Goal: Find contact information: Obtain details needed to contact an individual or organization

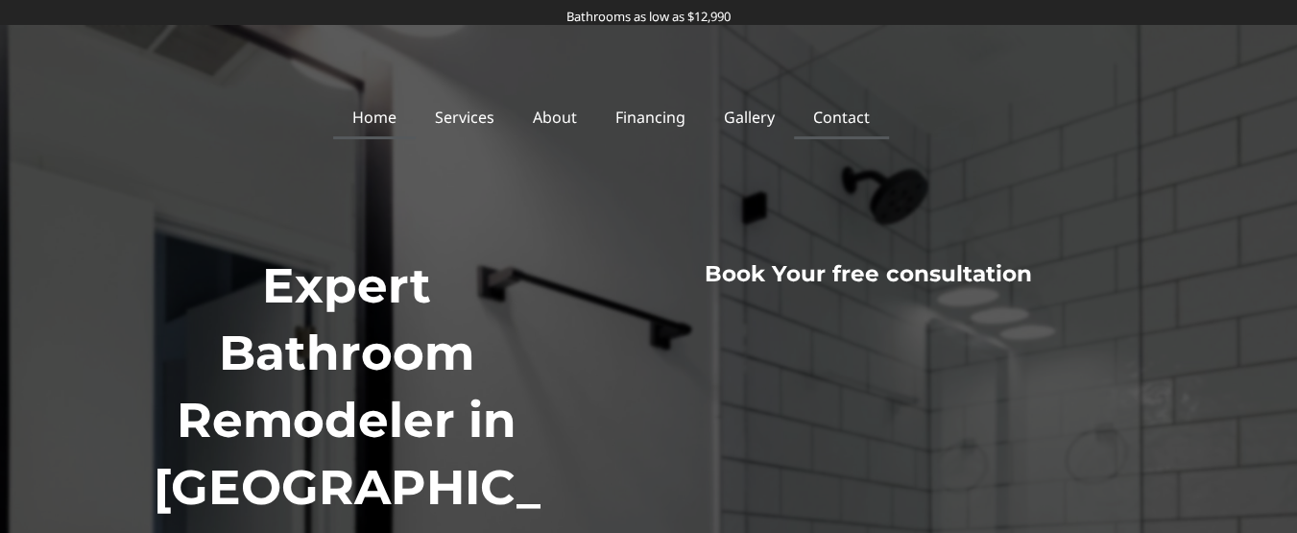
click at [860, 112] on link "Contact" at bounding box center [841, 117] width 95 height 44
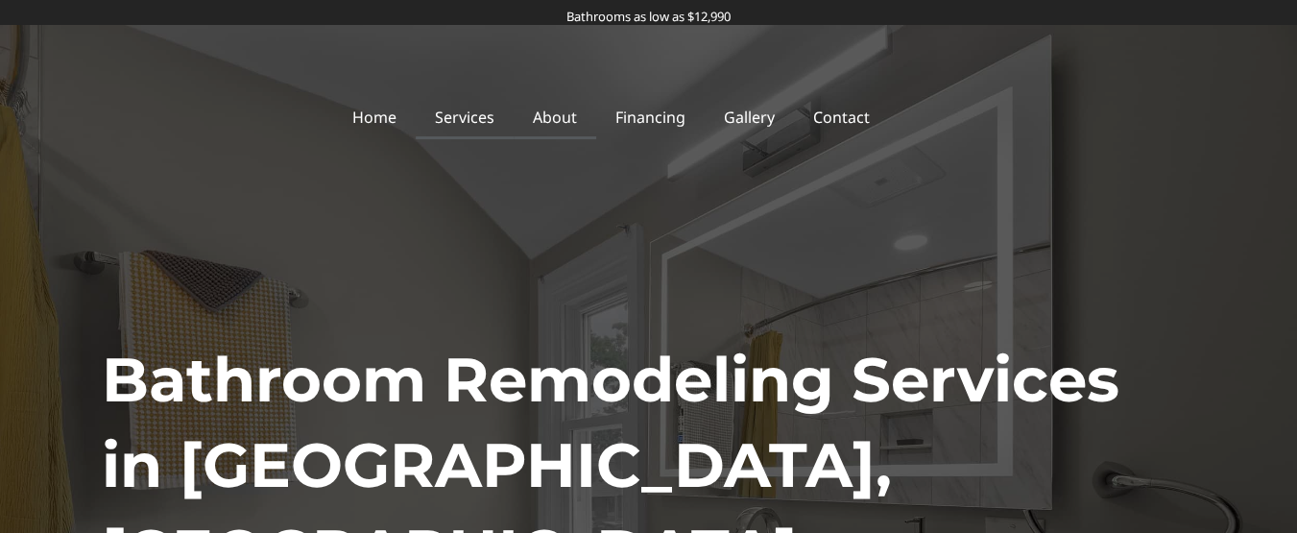
click at [580, 120] on link "About" at bounding box center [555, 117] width 83 height 44
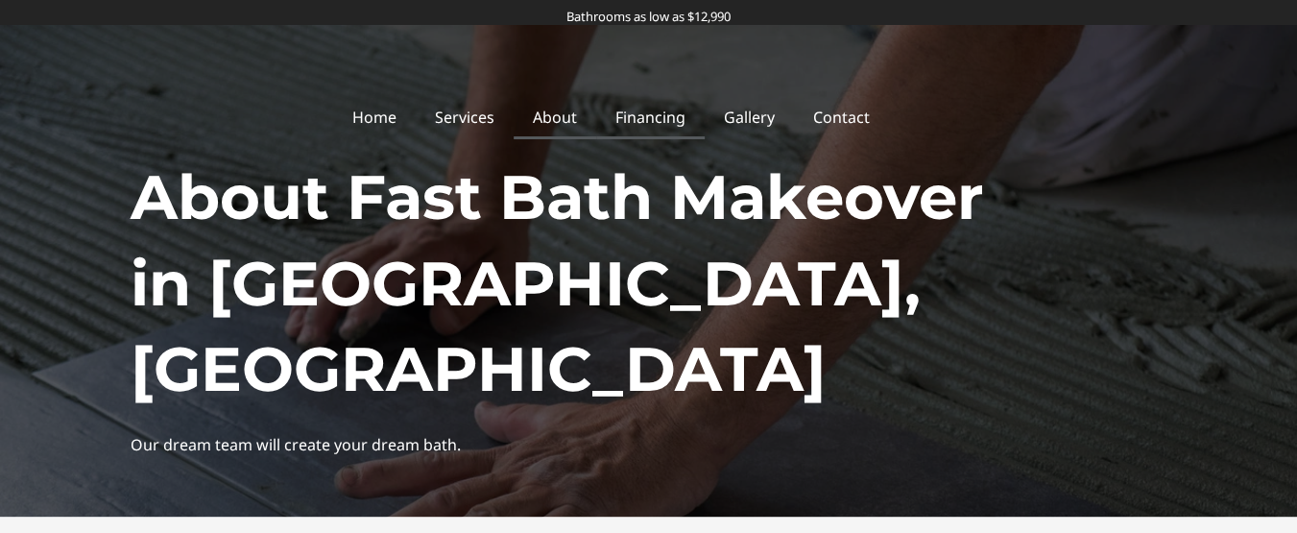
click at [652, 127] on link "Financing" at bounding box center [650, 117] width 109 height 44
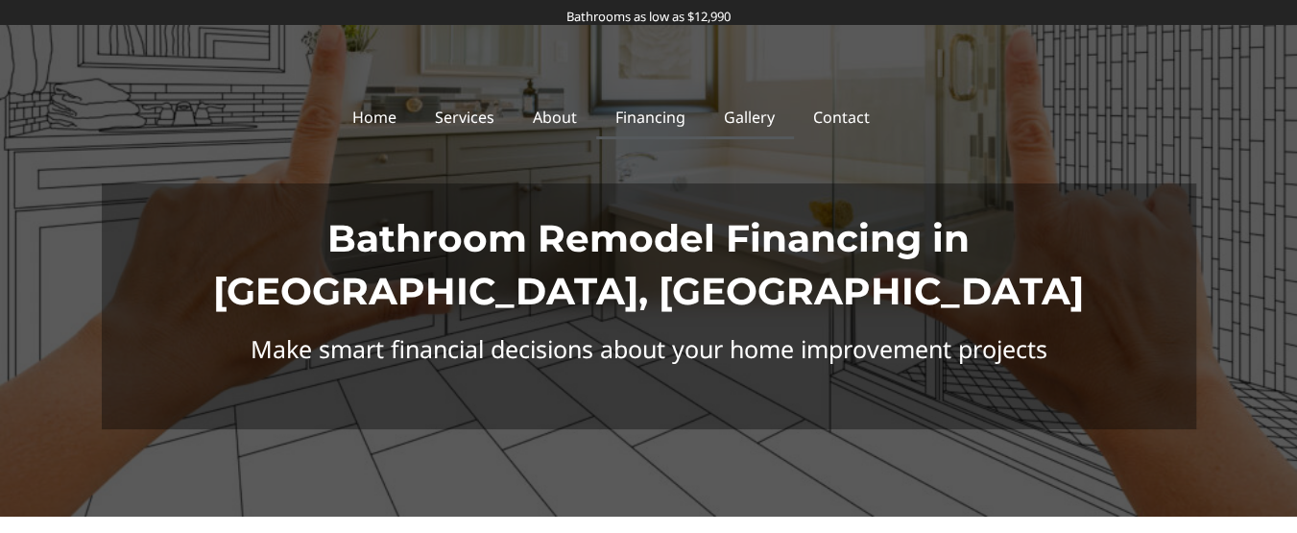
click at [775, 119] on link "Gallery" at bounding box center [749, 117] width 89 height 44
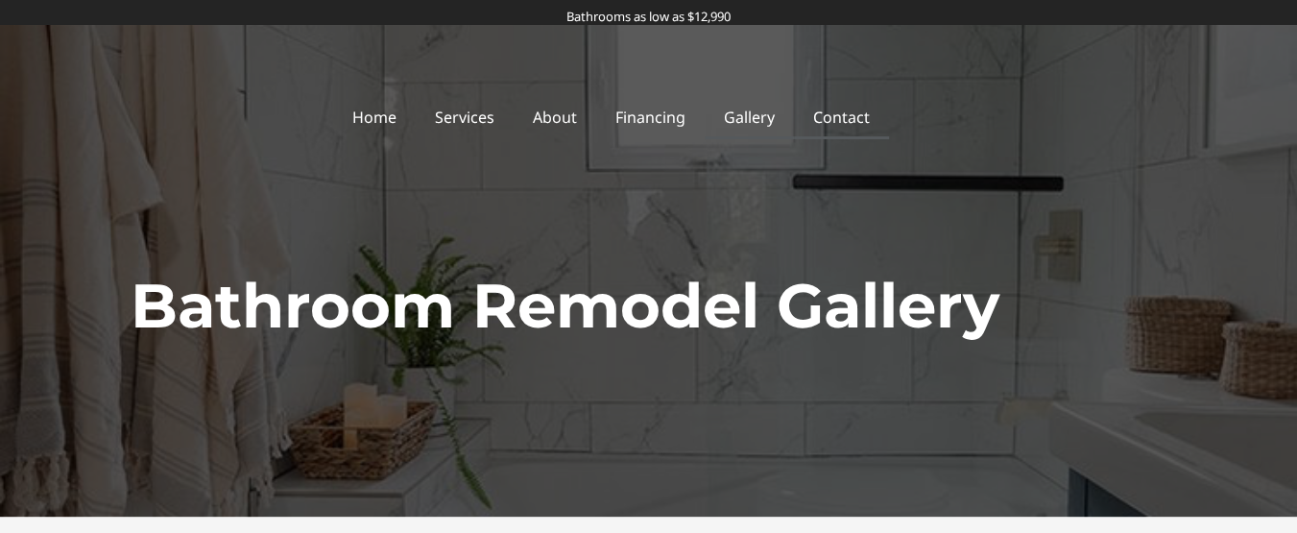
click at [860, 126] on link "Contact" at bounding box center [841, 117] width 95 height 44
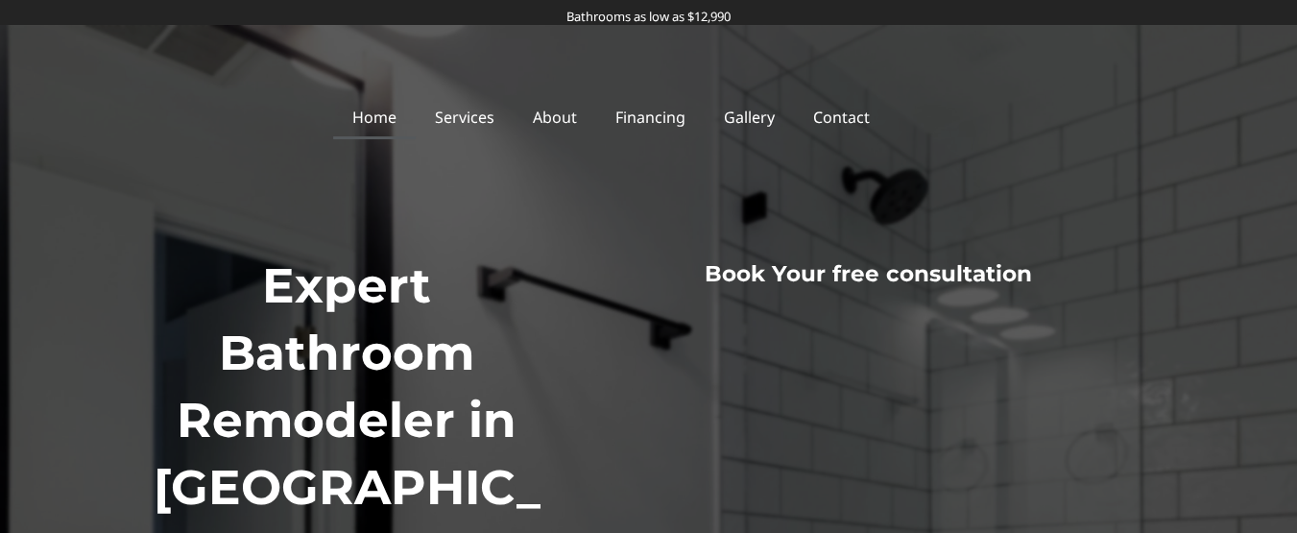
click at [399, 118] on link "Home" at bounding box center [374, 117] width 83 height 44
click at [484, 117] on link "Services" at bounding box center [465, 117] width 98 height 44
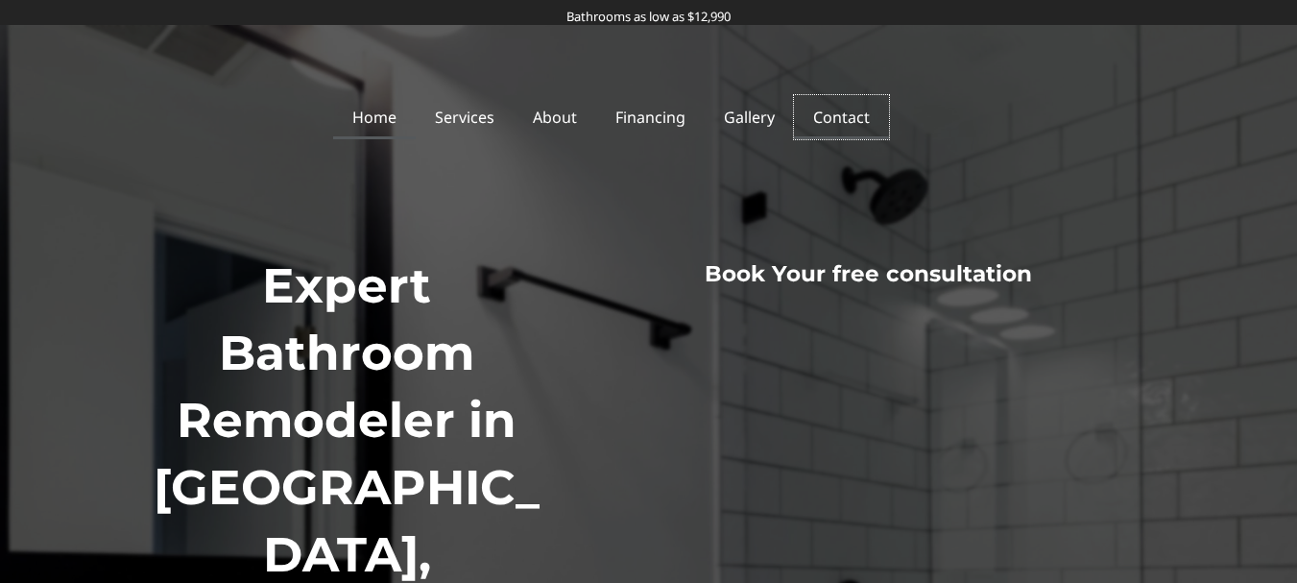
click at [858, 132] on link "Contact" at bounding box center [841, 117] width 95 height 44
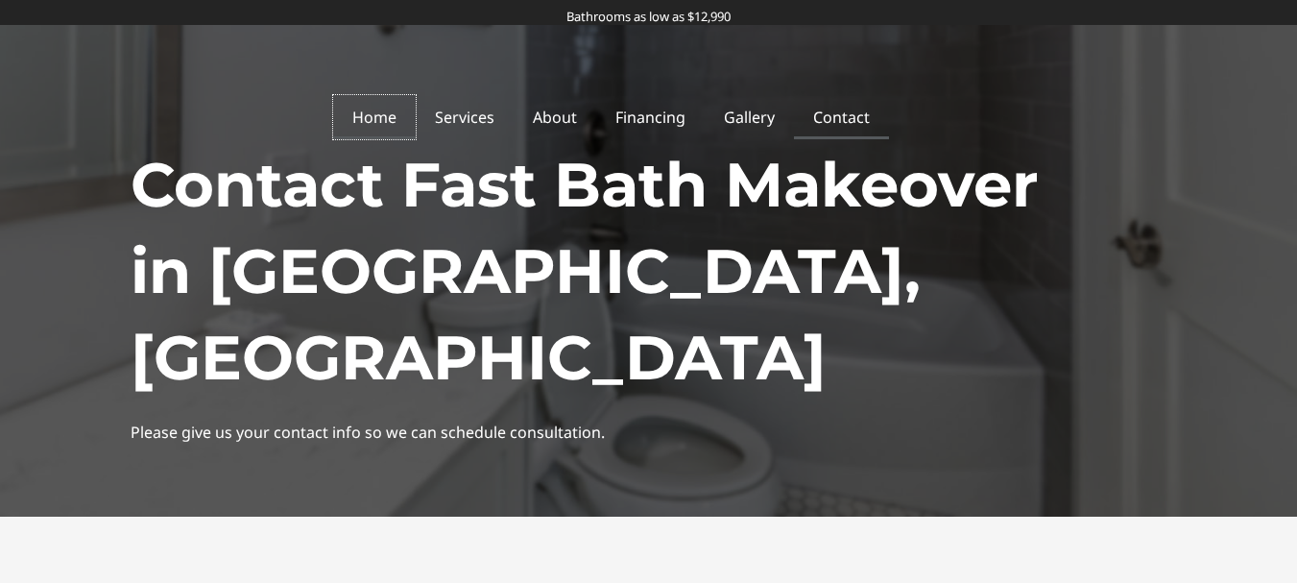
click at [408, 111] on link "Home" at bounding box center [374, 117] width 83 height 44
